Goal: Transaction & Acquisition: Purchase product/service

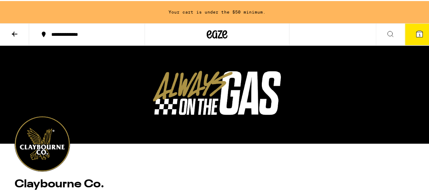
click at [13, 34] on icon at bounding box center [14, 33] width 8 height 8
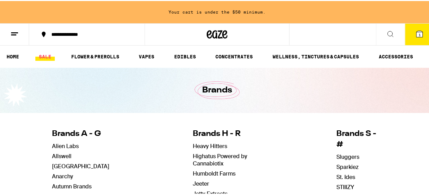
click at [49, 57] on link "SALE" at bounding box center [44, 55] width 19 height 8
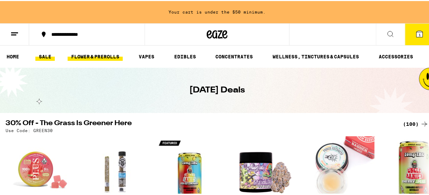
scroll to position [92, 0]
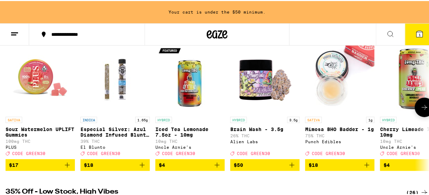
click at [420, 110] on icon at bounding box center [424, 106] width 8 height 8
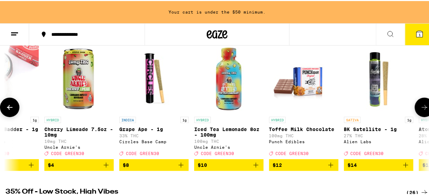
scroll to position [0, 342]
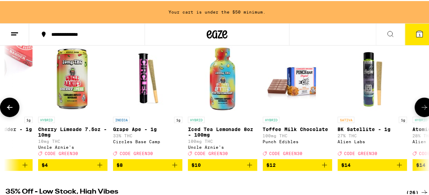
click at [420, 110] on icon at bounding box center [424, 106] width 8 height 8
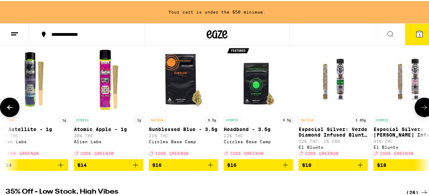
scroll to position [0, 684]
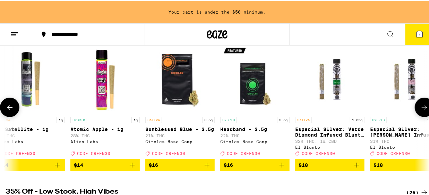
click at [422, 109] on icon at bounding box center [425, 106] width 6 height 5
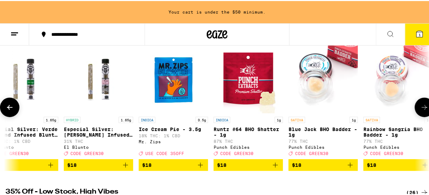
scroll to position [0, 1026]
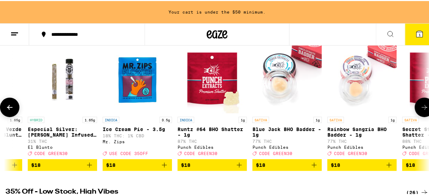
click at [422, 109] on icon at bounding box center [425, 106] width 6 height 5
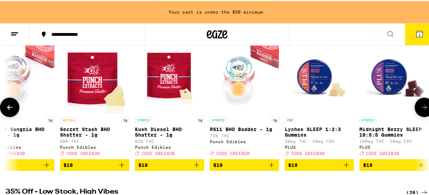
click at [422, 109] on icon at bounding box center [425, 106] width 6 height 5
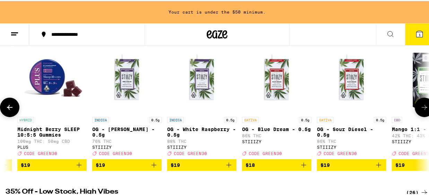
click at [422, 109] on icon at bounding box center [425, 106] width 6 height 5
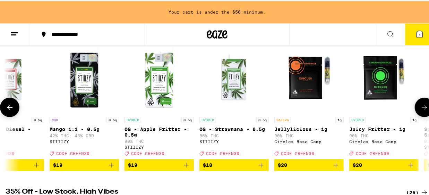
click at [422, 109] on icon at bounding box center [425, 106] width 6 height 5
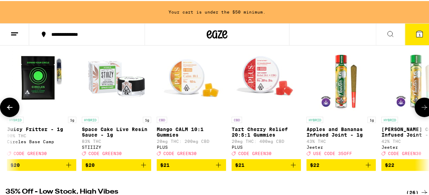
click at [422, 109] on icon at bounding box center [425, 106] width 6 height 5
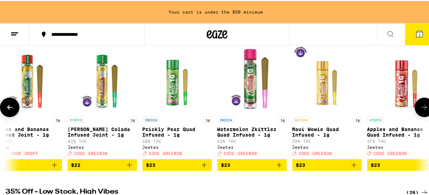
scroll to position [0, 2738]
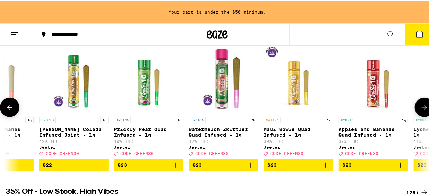
click at [421, 107] on icon at bounding box center [424, 106] width 8 height 8
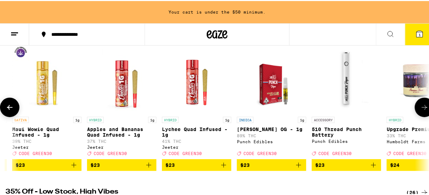
scroll to position [0, 3080]
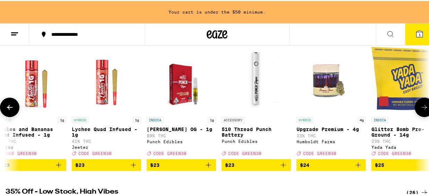
click at [421, 107] on icon at bounding box center [424, 106] width 8 height 8
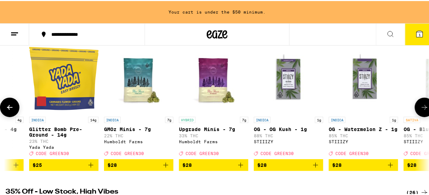
click at [421, 107] on icon at bounding box center [424, 106] width 8 height 8
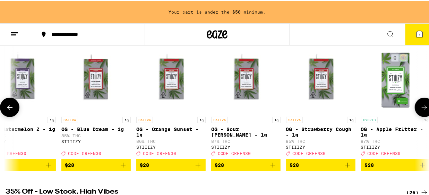
click at [421, 107] on icon at bounding box center [424, 106] width 8 height 8
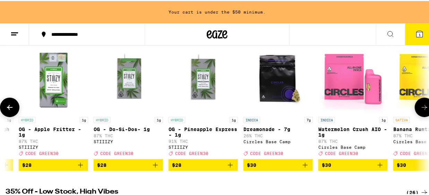
click at [421, 107] on icon at bounding box center [424, 106] width 8 height 8
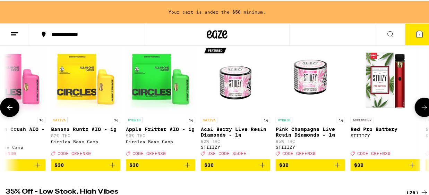
click at [421, 107] on icon at bounding box center [424, 106] width 8 height 8
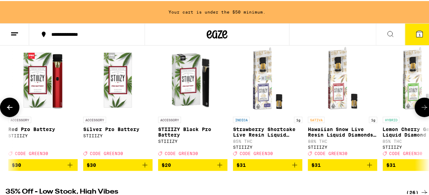
click at [421, 107] on icon at bounding box center [424, 106] width 8 height 8
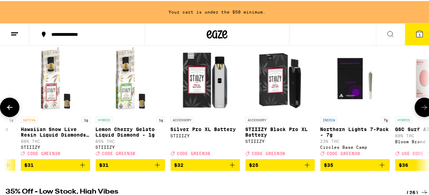
scroll to position [0, 5133]
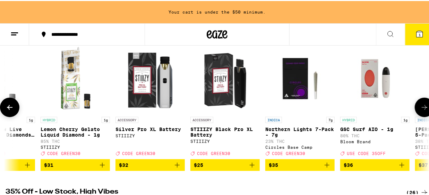
click at [420, 110] on icon at bounding box center [424, 106] width 8 height 8
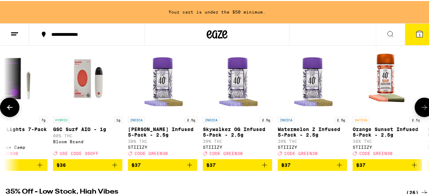
scroll to position [0, 5476]
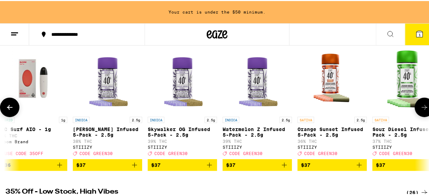
click at [422, 106] on icon at bounding box center [424, 106] width 8 height 8
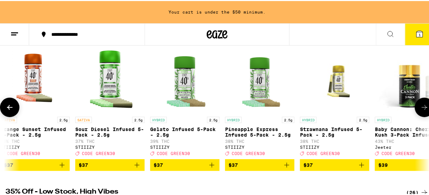
scroll to position [0, 5818]
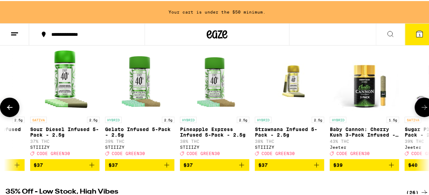
click at [424, 106] on button at bounding box center [424, 105] width 19 height 19
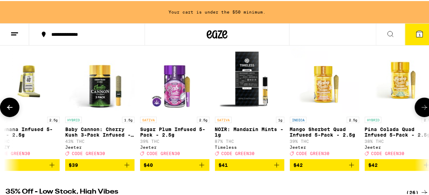
scroll to position [0, 6160]
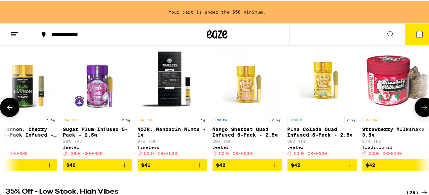
click at [421, 109] on icon at bounding box center [424, 106] width 8 height 8
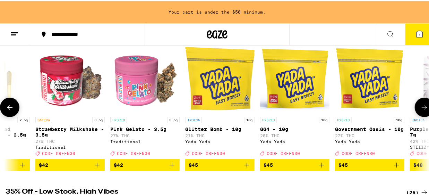
scroll to position [0, 6502]
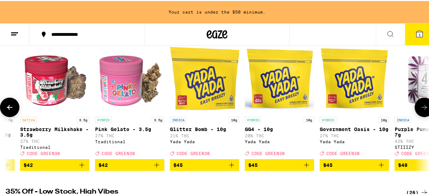
click at [420, 109] on icon at bounding box center [424, 106] width 8 height 8
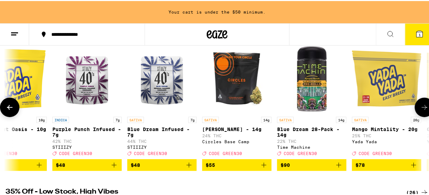
click at [420, 109] on icon at bounding box center [424, 106] width 8 height 8
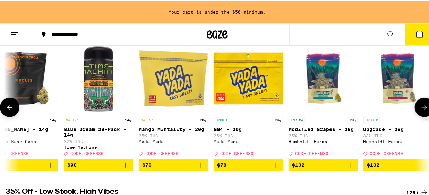
scroll to position [0, 7072]
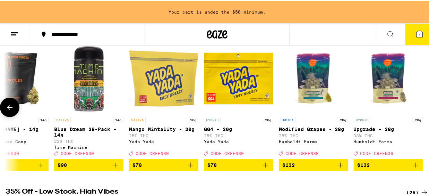
click at [419, 109] on div at bounding box center [424, 105] width 19 height 19
